Goal: Check status

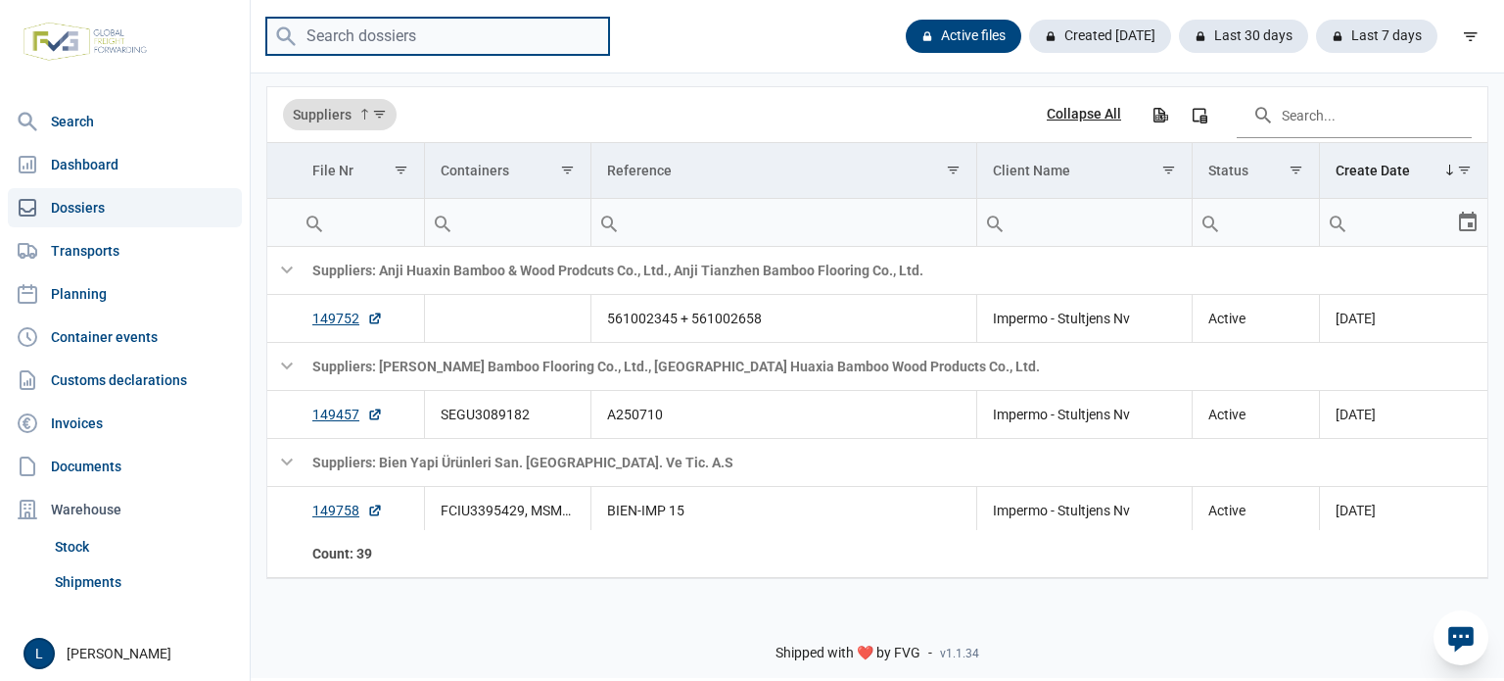
click at [482, 45] on input "search" at bounding box center [437, 37] width 343 height 38
type input "A250761"
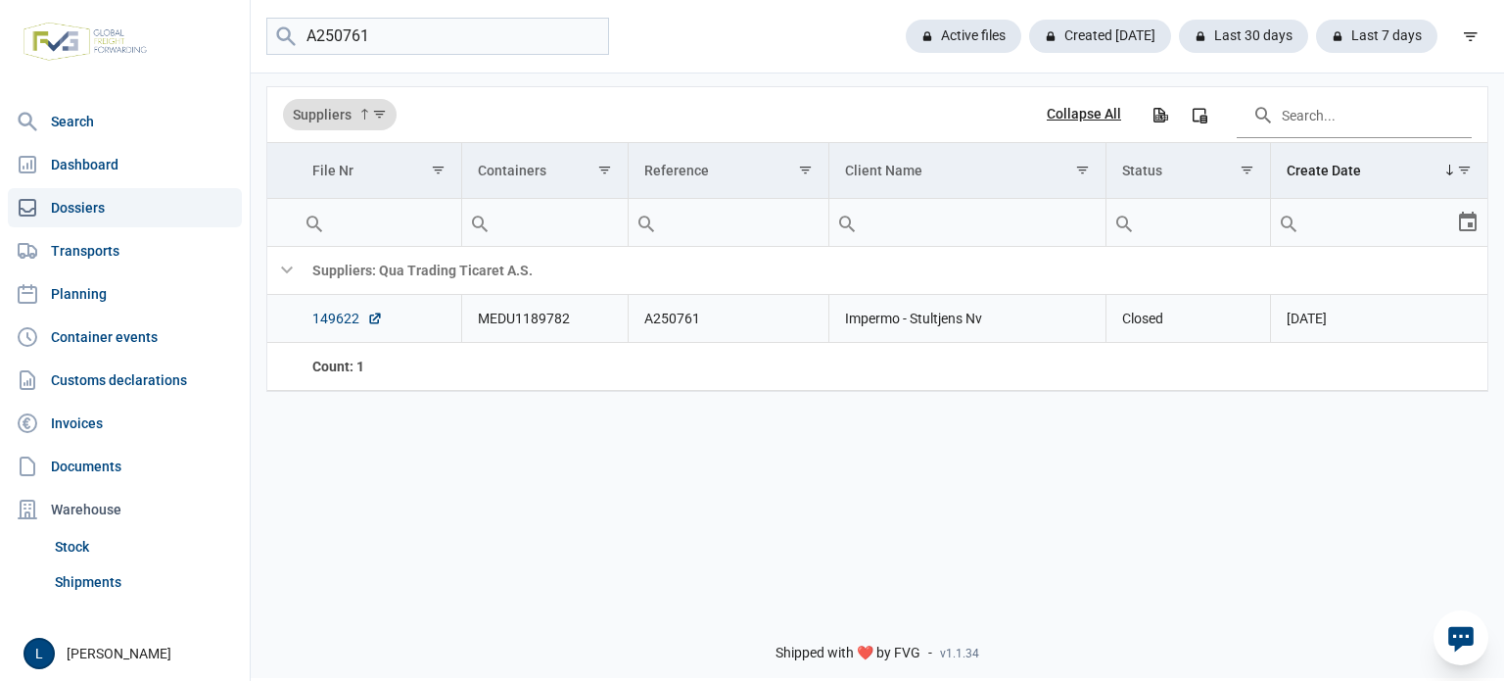
click at [329, 312] on link "149622" at bounding box center [347, 319] width 71 height 20
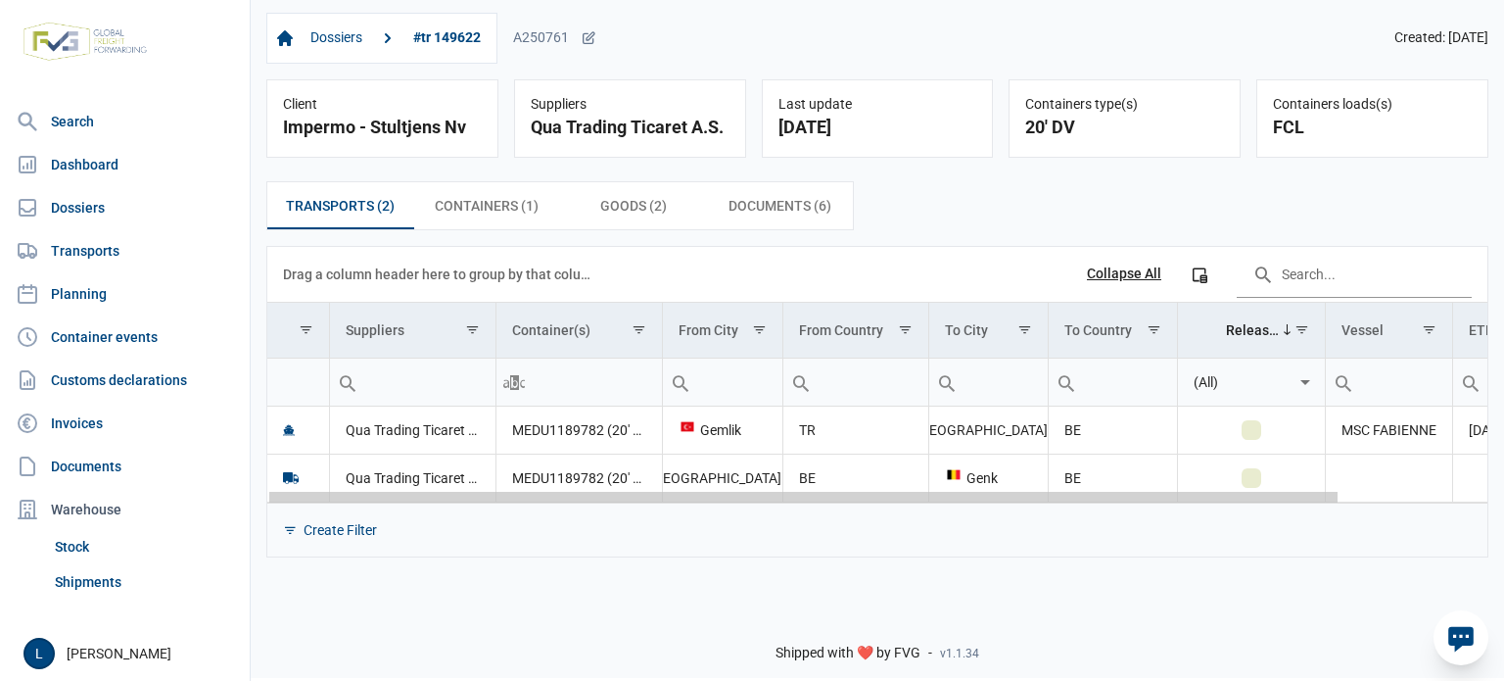
scroll to position [0, 167]
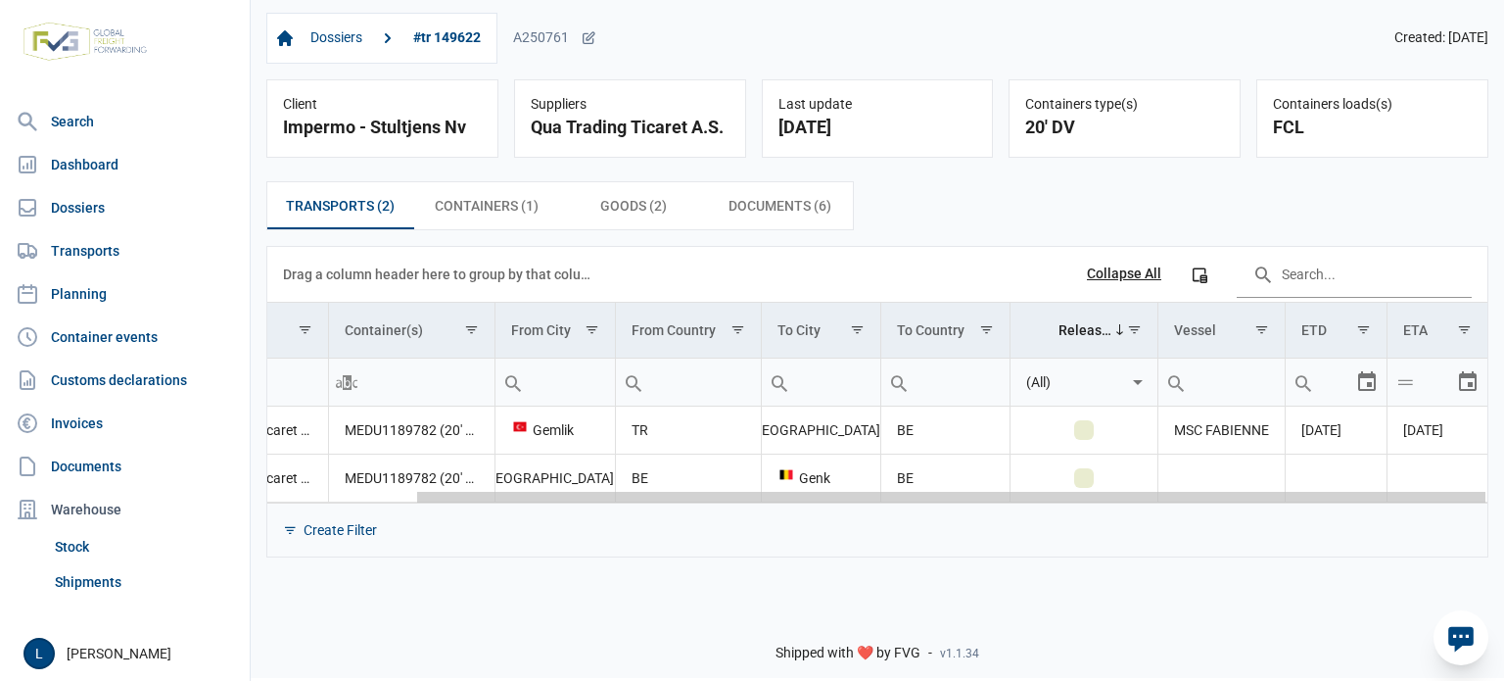
drag, startPoint x: 1246, startPoint y: 499, endPoint x: 1469, endPoint y: 501, distance: 223.3
click at [1468, 501] on body "For evaluation purposes only. Redistribution prohibited. Please register an exi…" at bounding box center [752, 306] width 1504 height 681
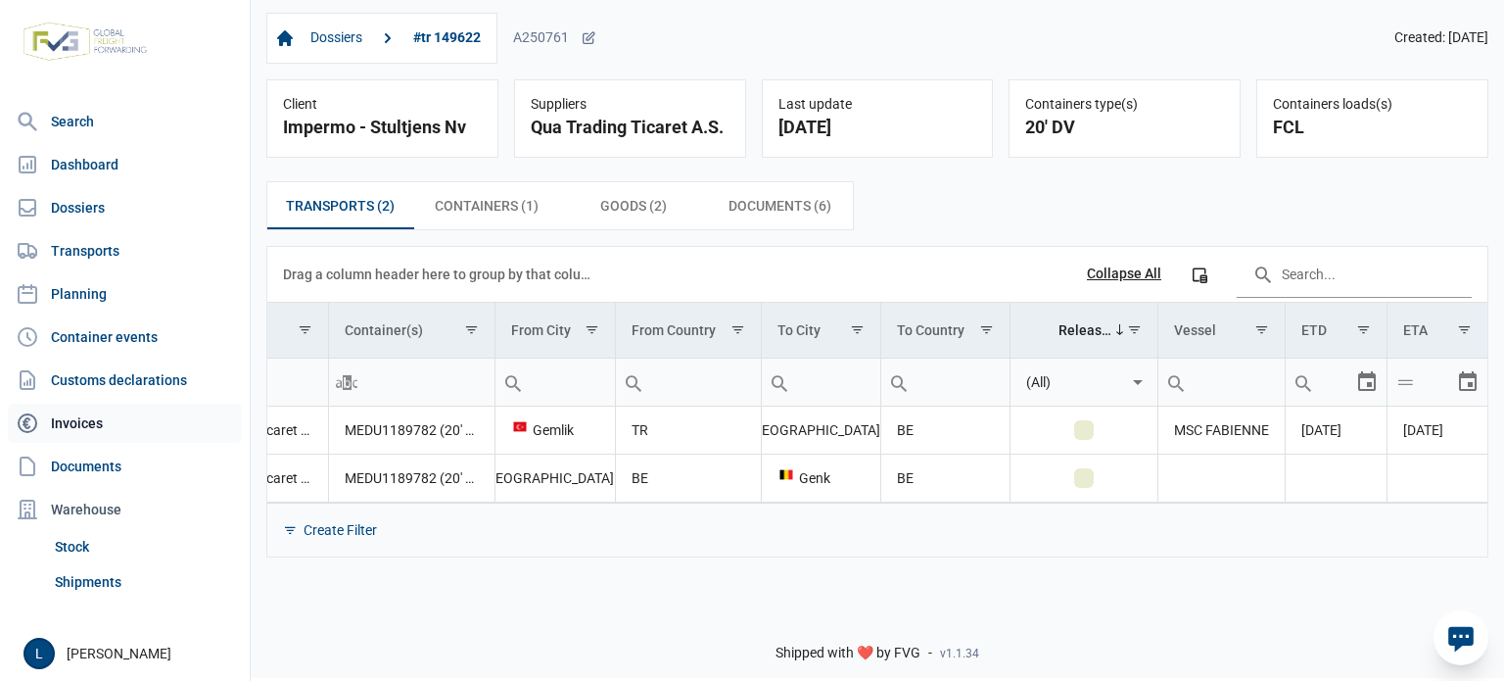
click at [167, 409] on link "Invoices" at bounding box center [125, 423] width 234 height 39
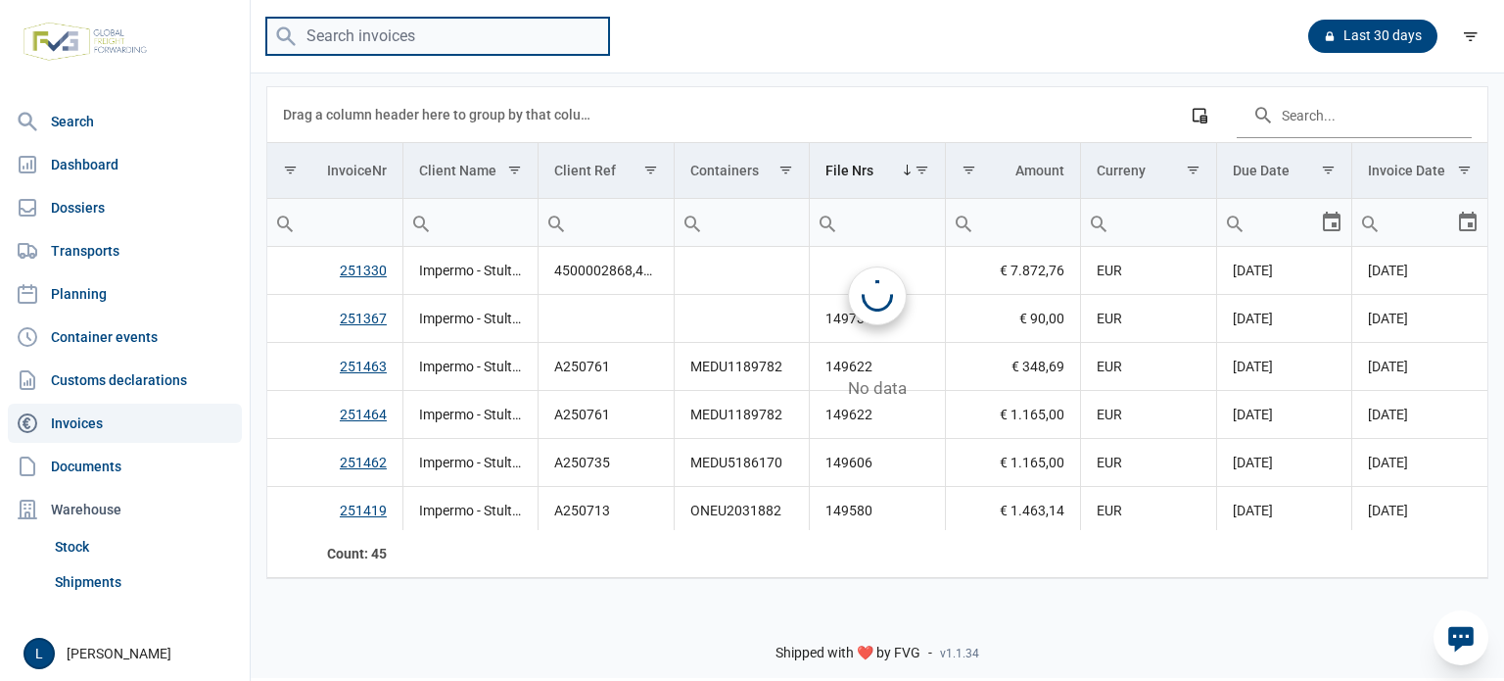
click at [499, 42] on input "search" at bounding box center [437, 37] width 343 height 38
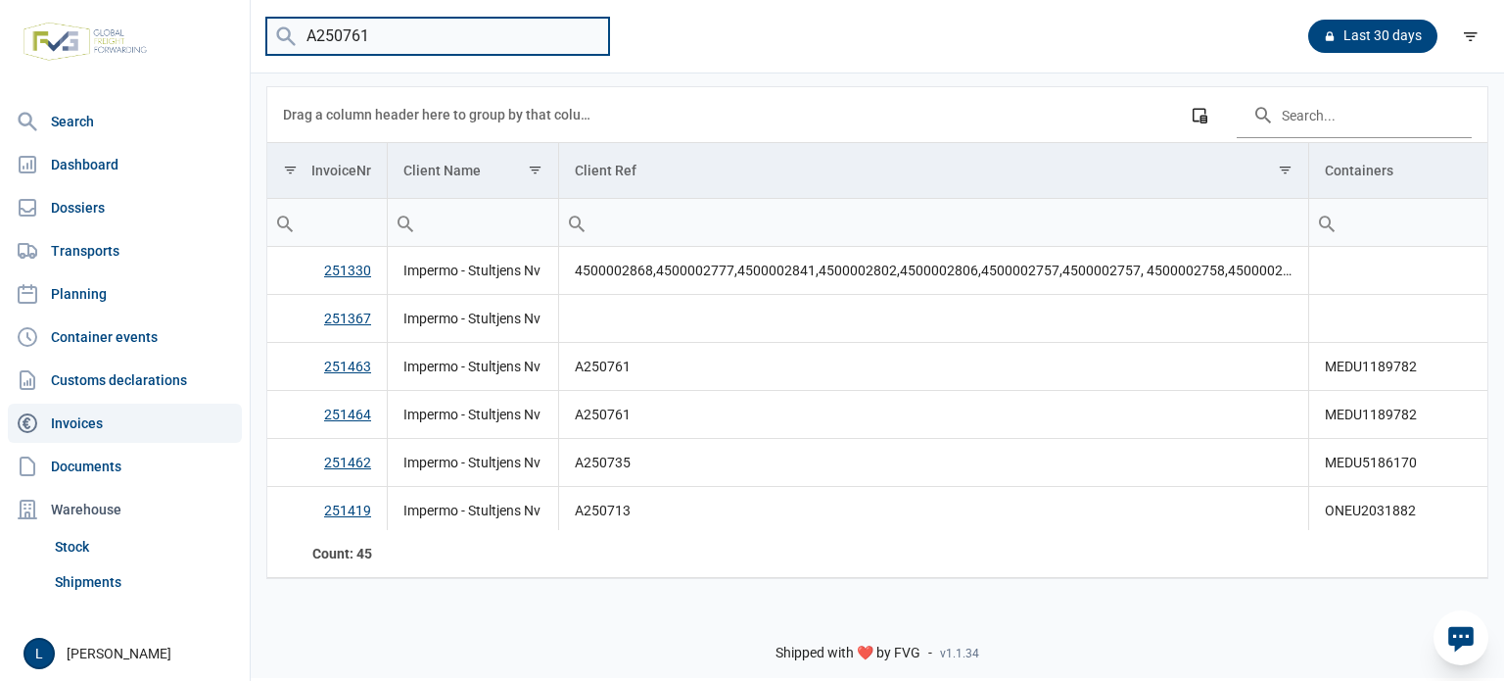
type input "A250761"
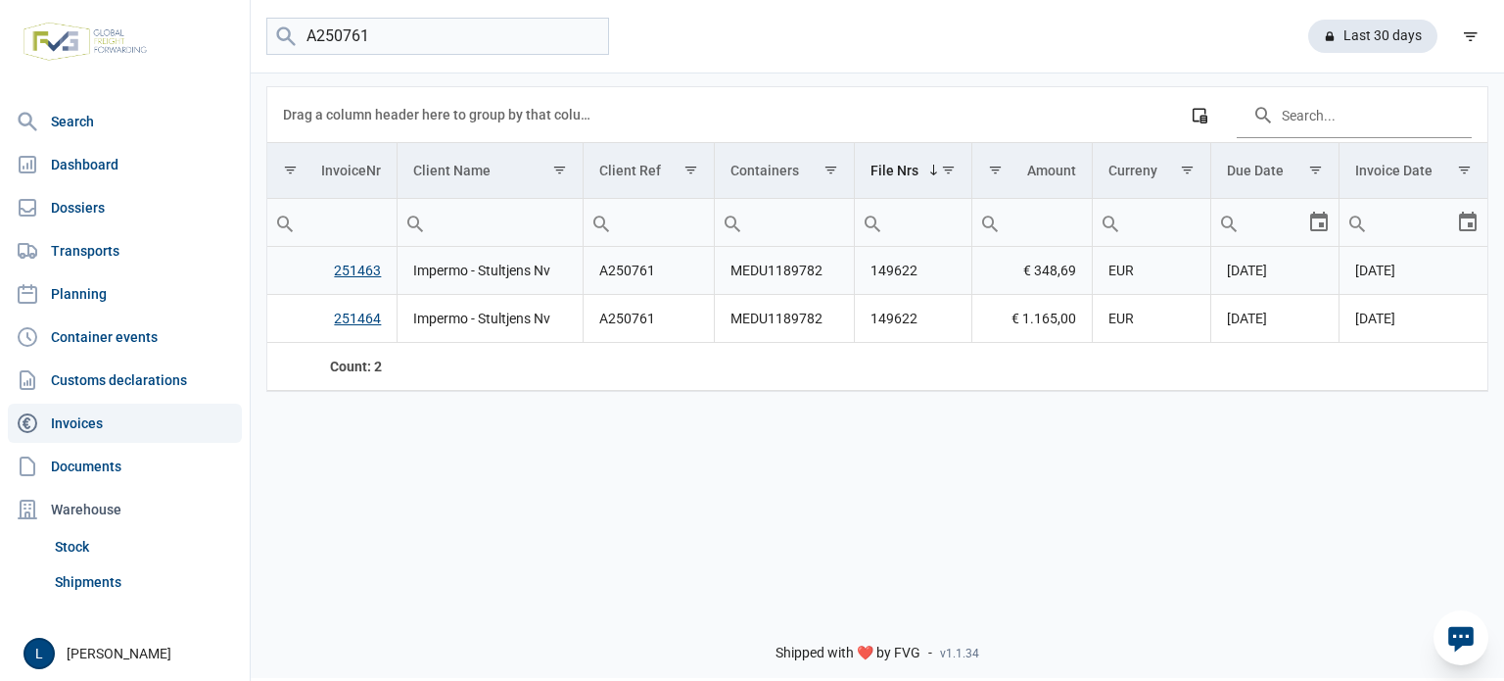
click at [1142, 266] on td "EUR" at bounding box center [1152, 271] width 119 height 48
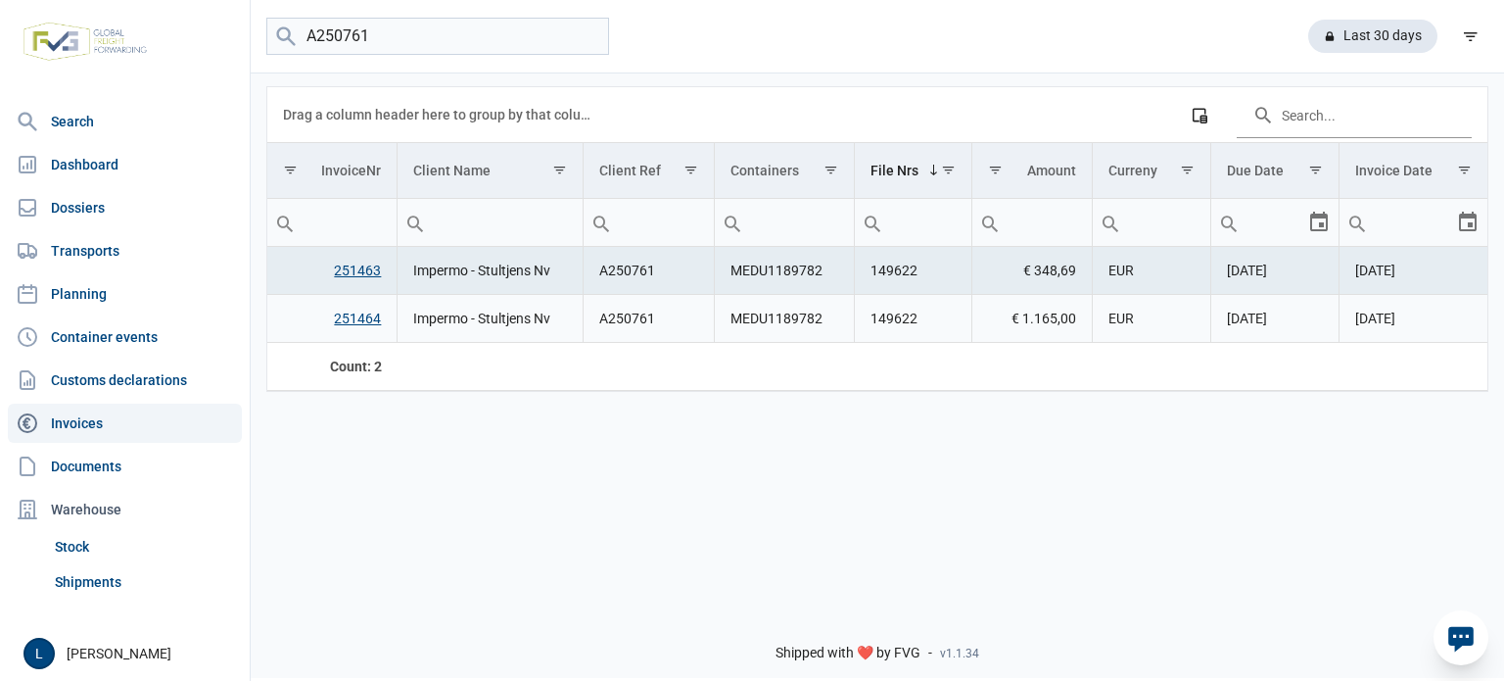
click at [1164, 312] on td "EUR" at bounding box center [1152, 319] width 119 height 48
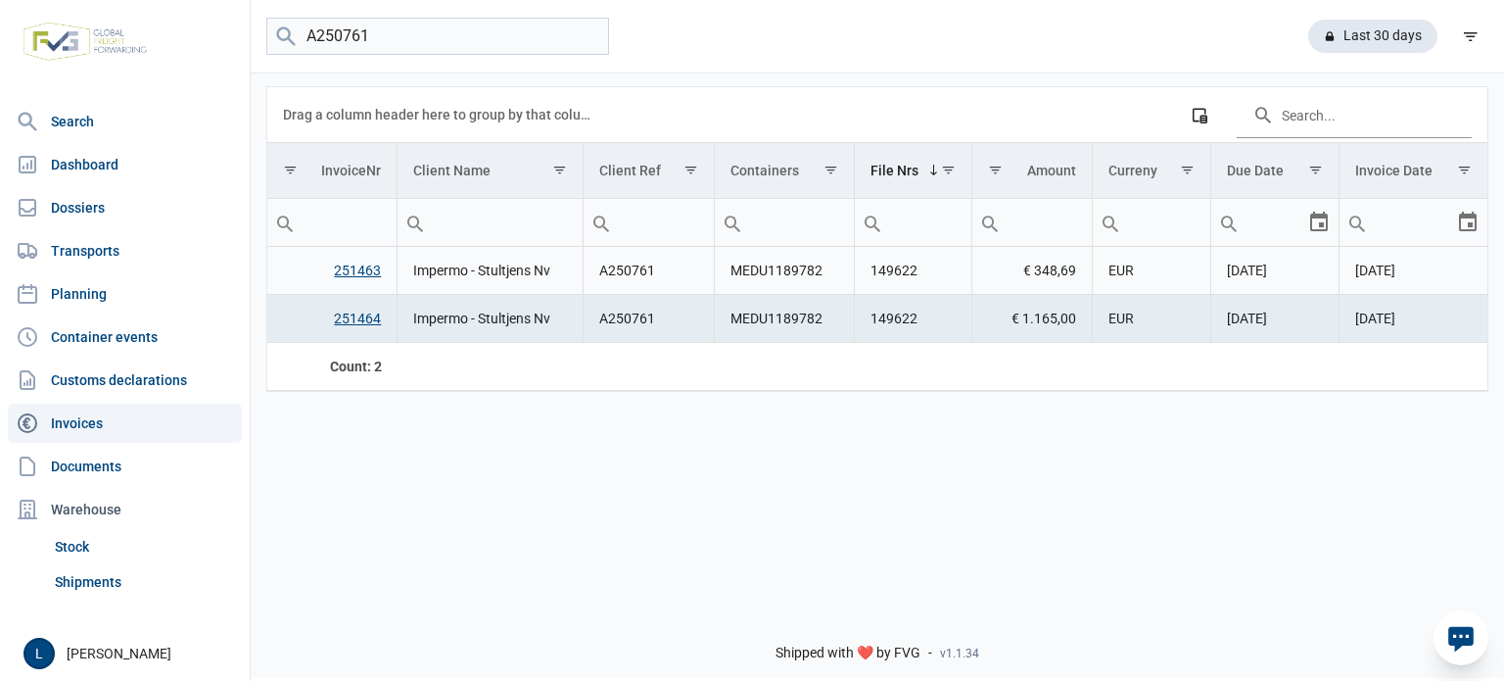
click at [1158, 265] on td "EUR" at bounding box center [1152, 271] width 119 height 48
